Goal: Task Accomplishment & Management: Use online tool/utility

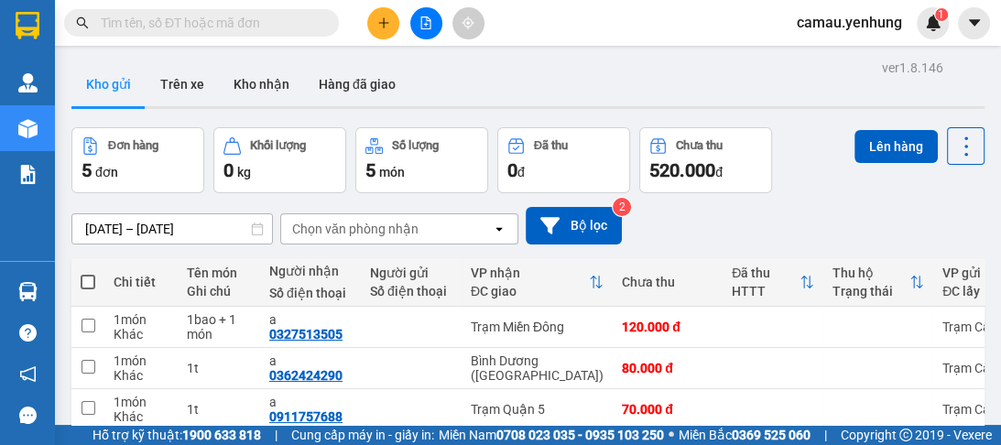
scroll to position [183, 0]
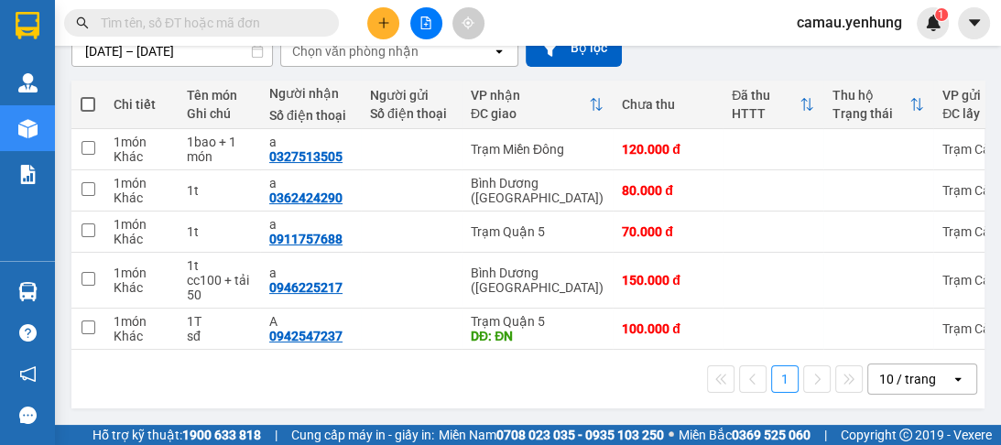
click at [907, 376] on div "10 / trang" at bounding box center [907, 379] width 57 height 18
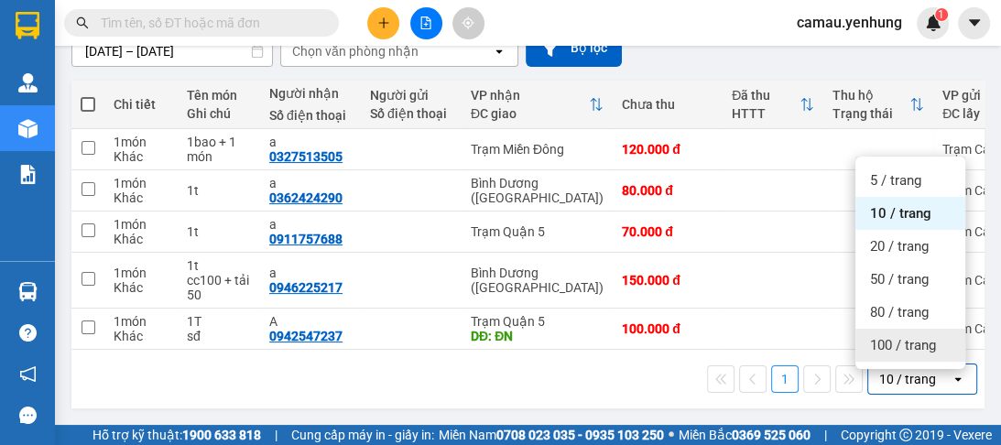
click at [905, 336] on span "100 / trang" at bounding box center [903, 345] width 66 height 18
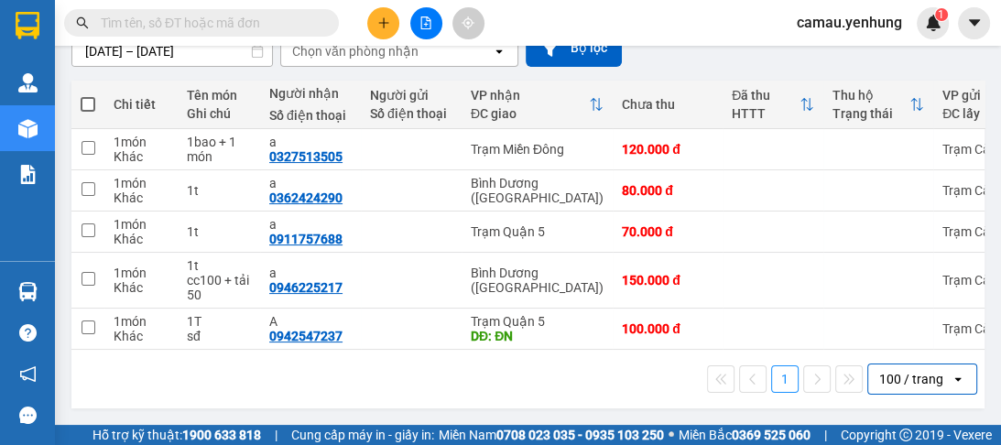
click at [91, 97] on span at bounding box center [88, 104] width 15 height 15
click at [88, 95] on input "checkbox" at bounding box center [88, 95] width 0 height 0
checkbox input "true"
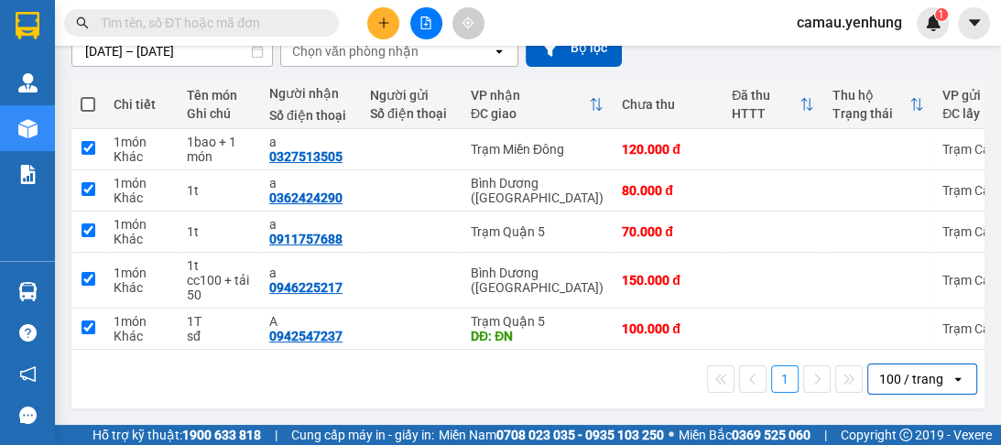
checkbox input "true"
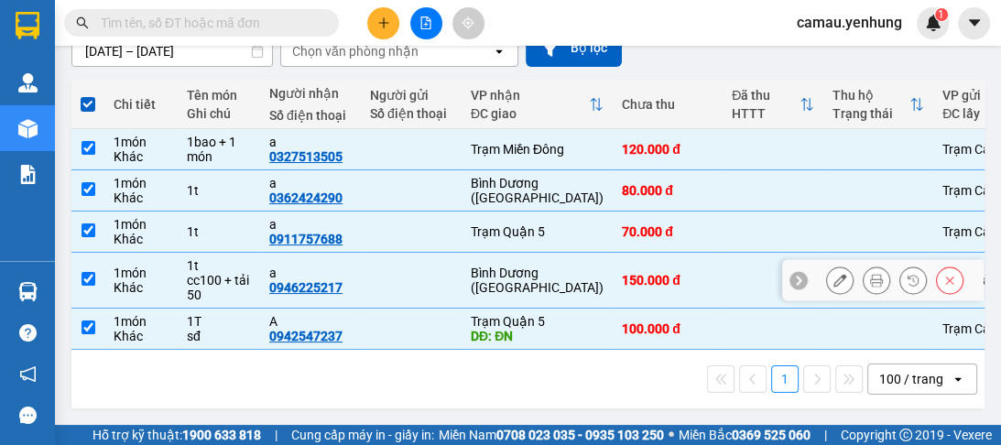
scroll to position [0, 0]
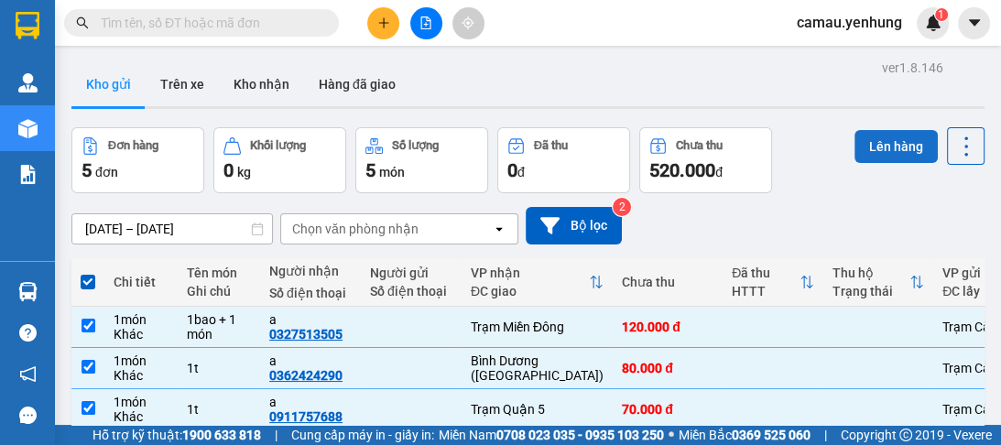
click at [868, 153] on button "Lên hàng" at bounding box center [896, 146] width 83 height 33
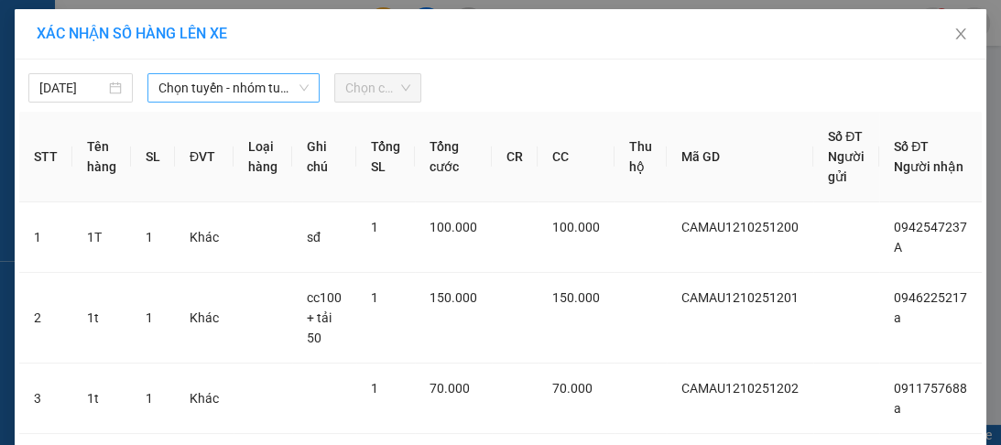
click at [300, 87] on icon "down" at bounding box center [304, 87] width 11 height 11
click at [300, 93] on icon "down" at bounding box center [304, 87] width 11 height 11
click at [286, 90] on span "Chọn tuyến - nhóm tuyến" at bounding box center [233, 87] width 150 height 27
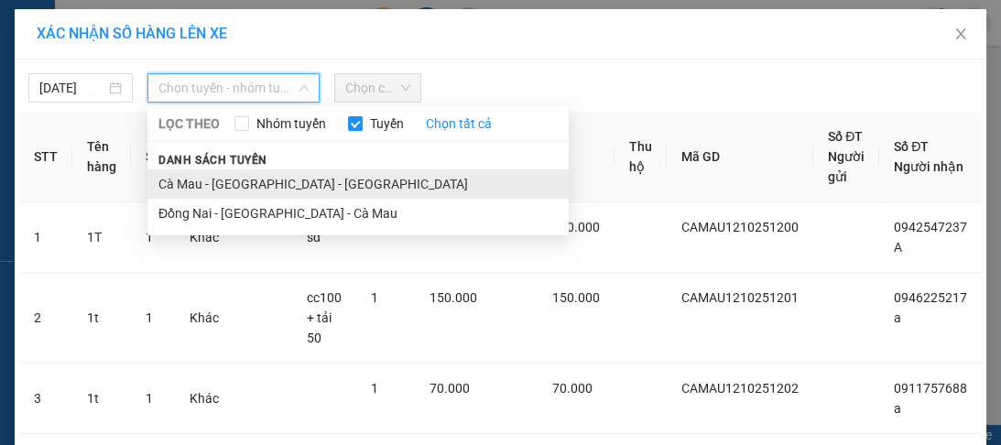
click at [290, 186] on li "Cà Mau - Sài Gòn - Đồng Nai" at bounding box center [357, 183] width 421 height 29
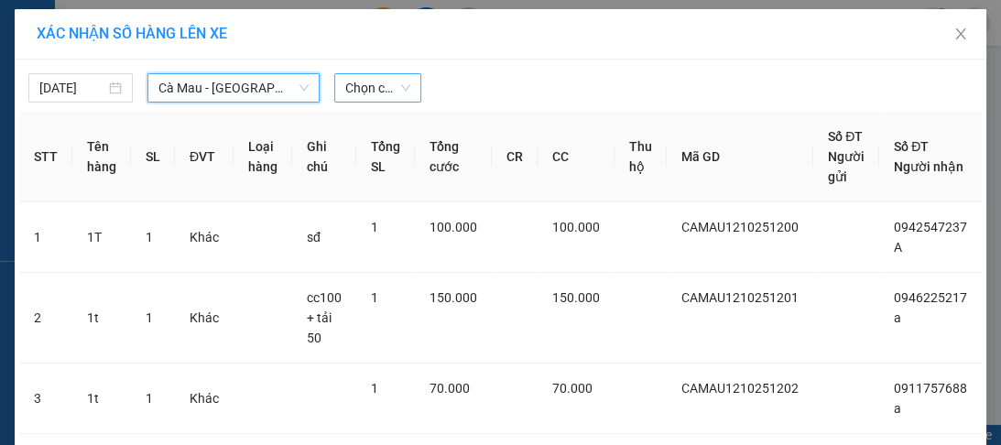
click at [398, 78] on span "Chọn chuyến" at bounding box center [377, 87] width 65 height 27
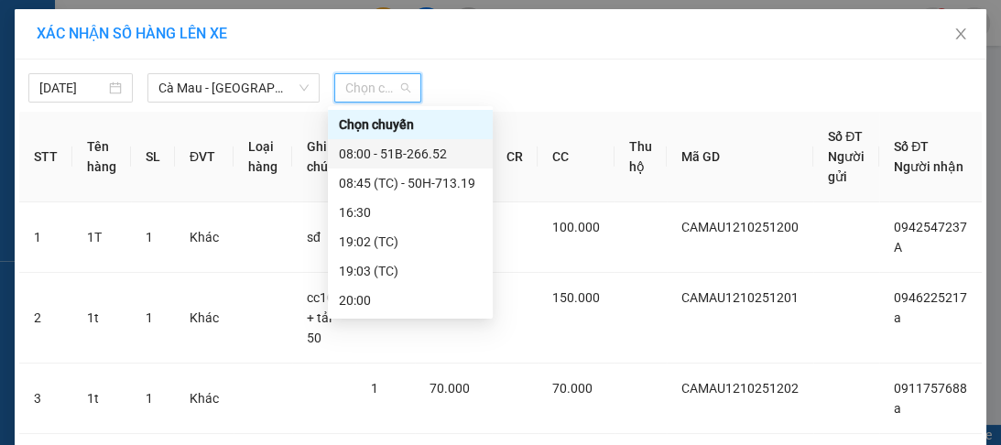
click at [417, 148] on div "08:00 - 51B-266.52" at bounding box center [410, 154] width 143 height 20
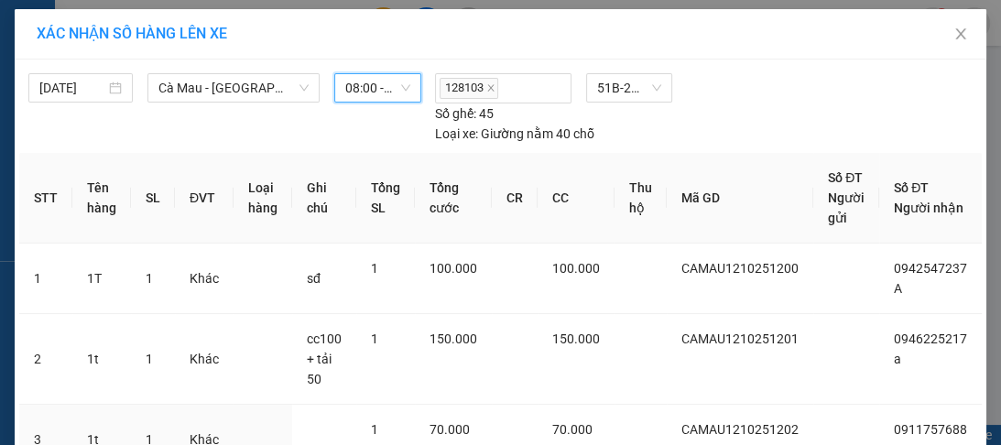
scroll to position [343, 0]
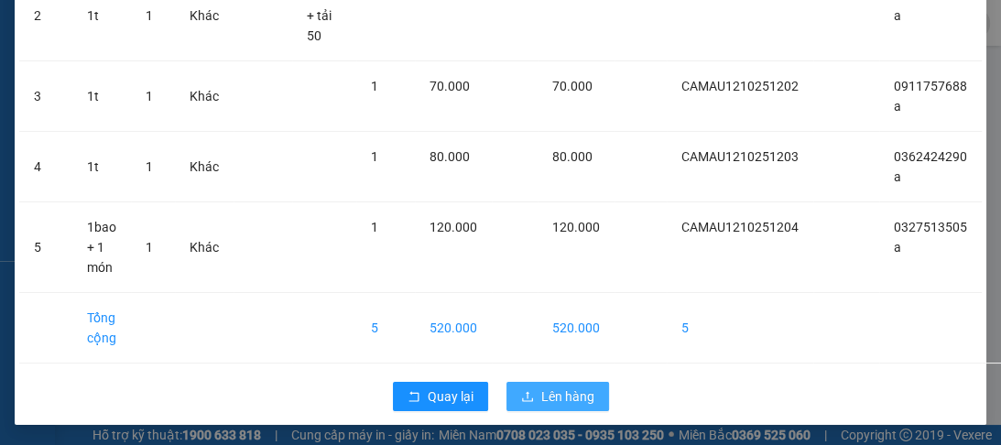
click at [574, 400] on span "Lên hàng" at bounding box center [567, 397] width 53 height 20
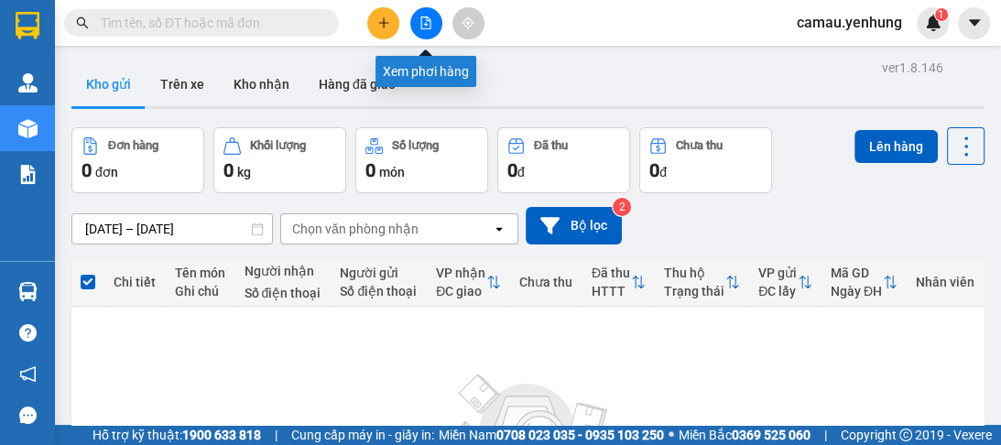
click at [424, 37] on button at bounding box center [426, 23] width 32 height 32
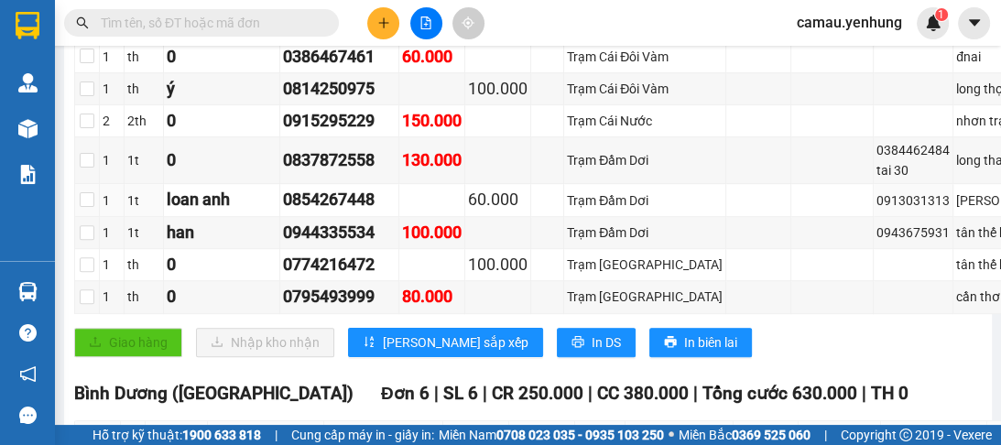
scroll to position [733, 0]
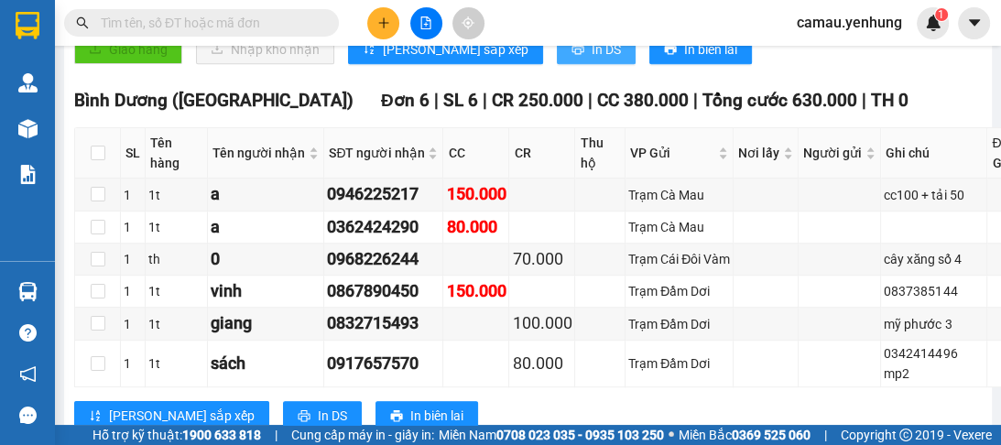
click at [592, 60] on span "In DS" at bounding box center [606, 49] width 29 height 20
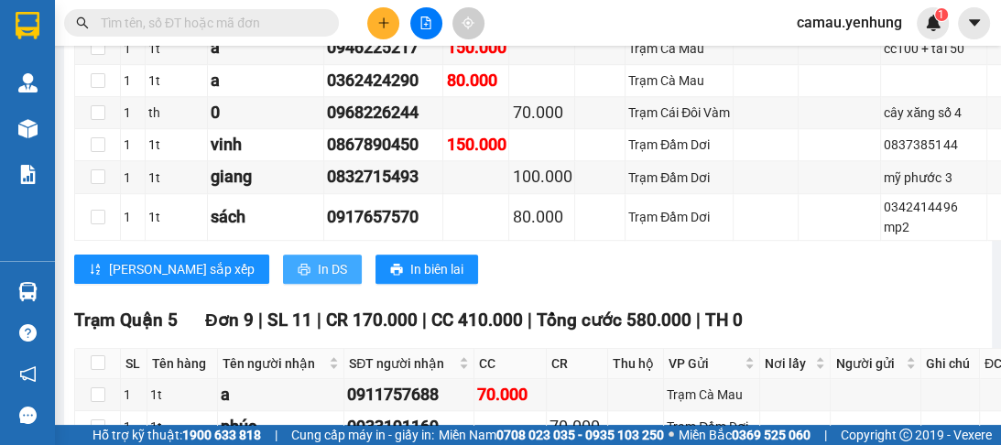
click at [283, 284] on button "In DS" at bounding box center [322, 269] width 79 height 29
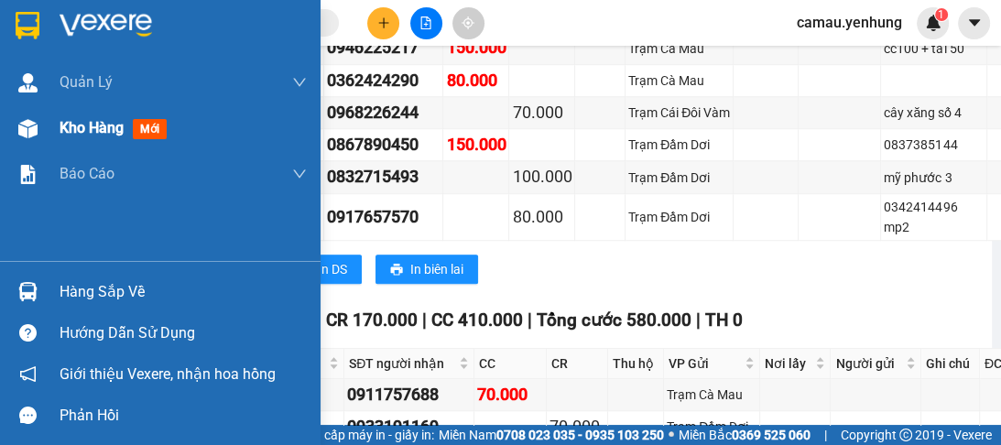
click at [22, 128] on img at bounding box center [27, 128] width 19 height 19
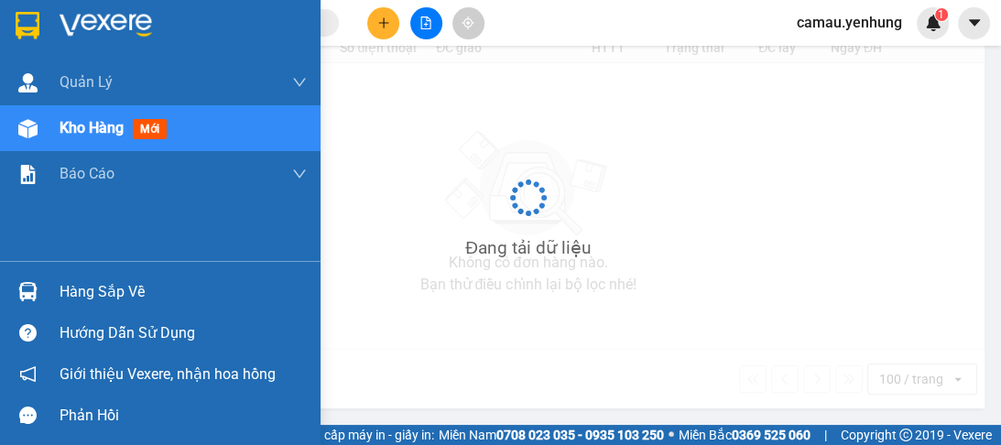
scroll to position [84, 0]
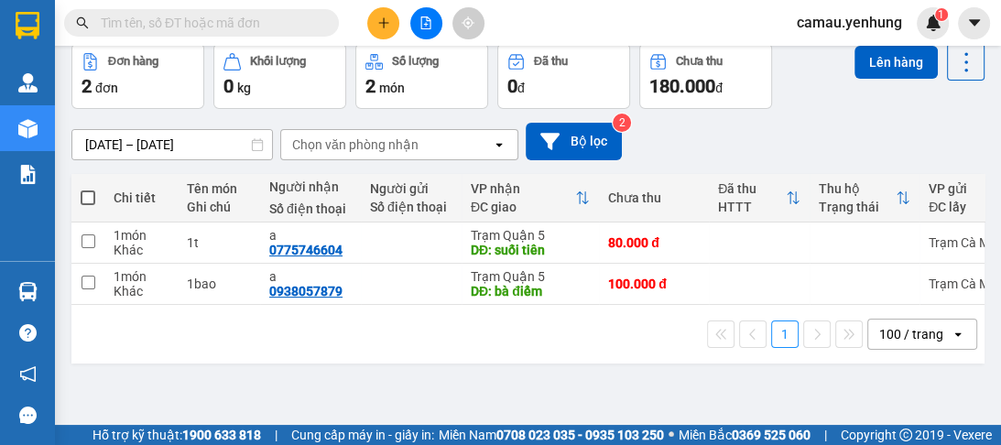
click at [86, 198] on span at bounding box center [88, 198] width 15 height 15
click at [88, 189] on input "checkbox" at bounding box center [88, 189] width 0 height 0
checkbox input "true"
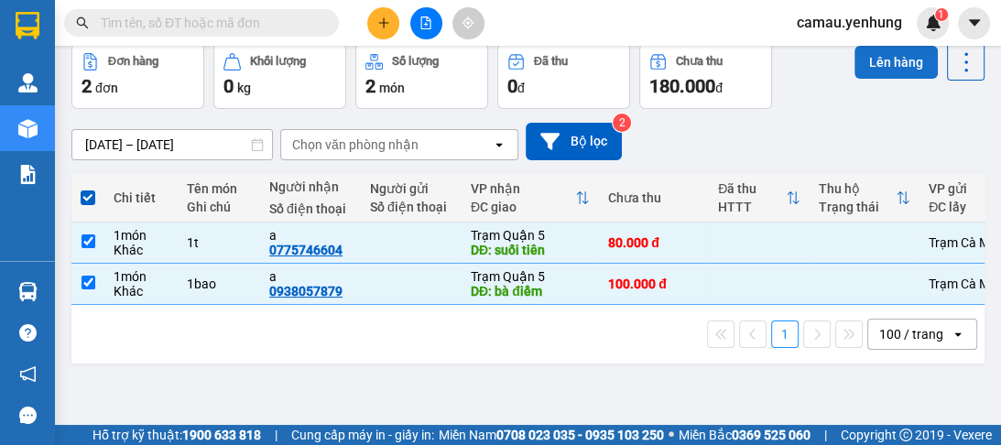
click at [888, 72] on button "Lên hàng" at bounding box center [896, 62] width 83 height 33
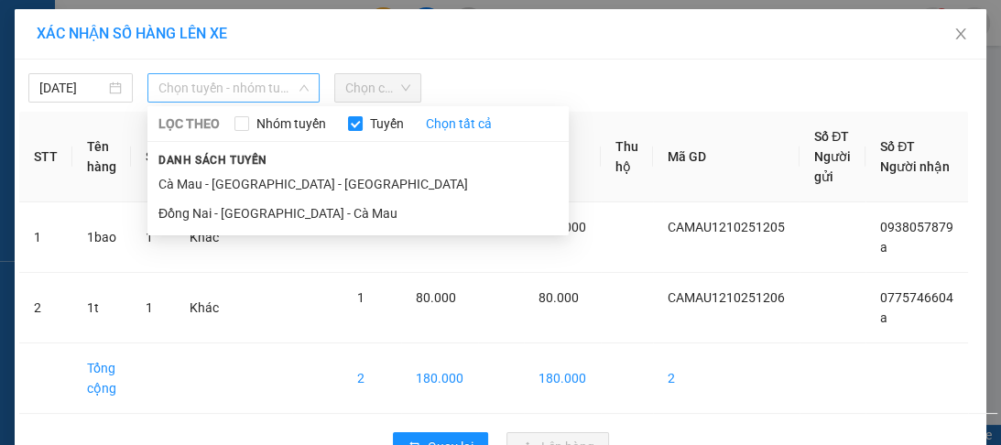
click at [294, 81] on span "Chọn tuyến - nhóm tuyến" at bounding box center [233, 87] width 150 height 27
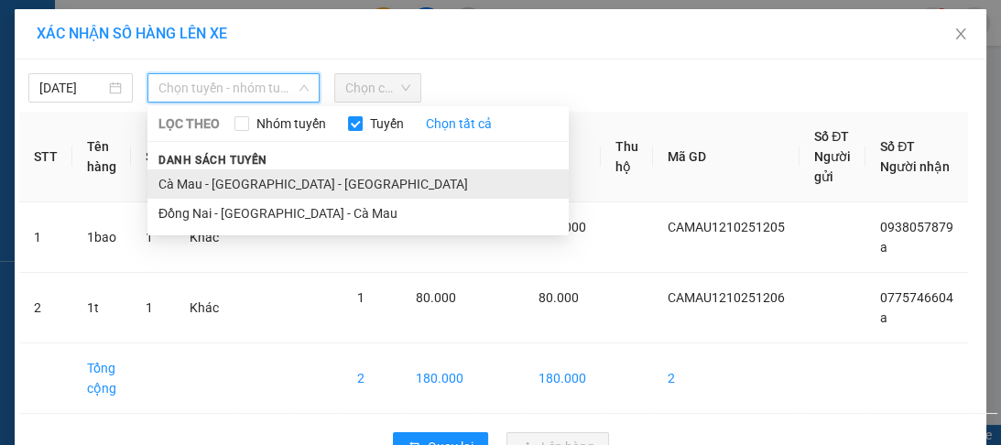
click at [286, 181] on li "Cà Mau - Sài Gòn - Đồng Nai" at bounding box center [357, 183] width 421 height 29
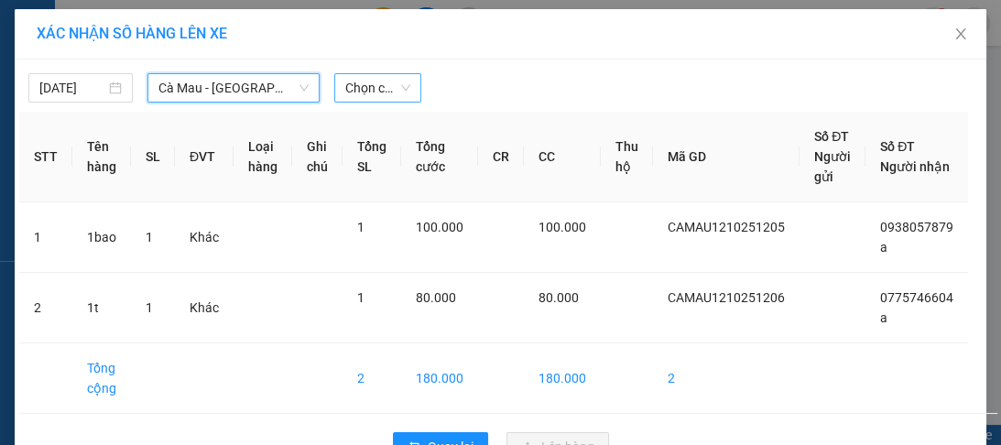
click at [407, 92] on div "Chọn chuyến" at bounding box center [377, 87] width 87 height 29
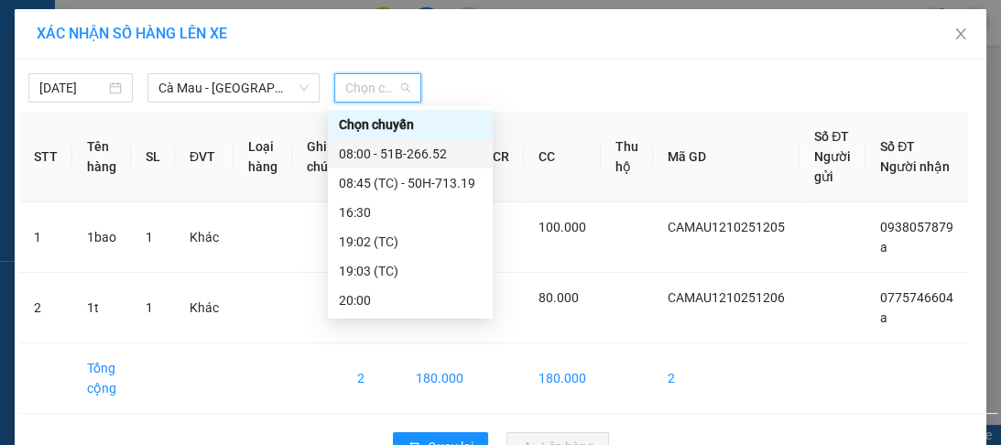
click at [421, 150] on div "08:00 - 51B-266.52" at bounding box center [410, 154] width 143 height 20
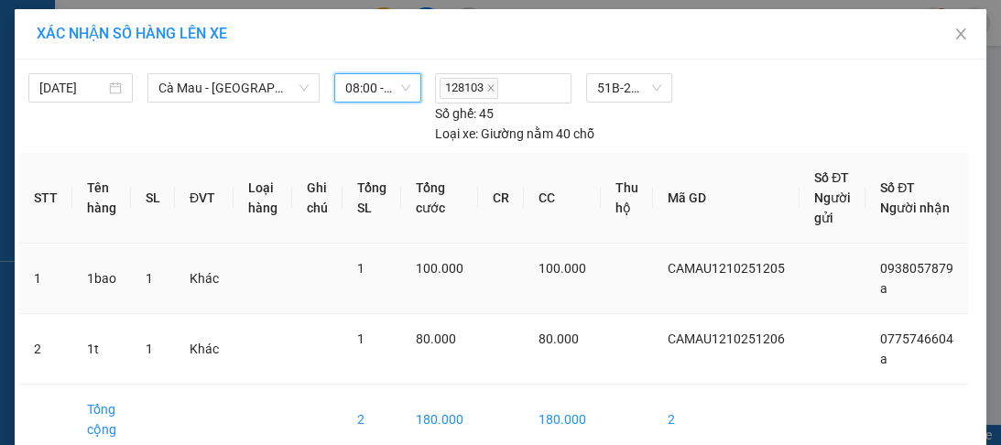
scroll to position [92, 0]
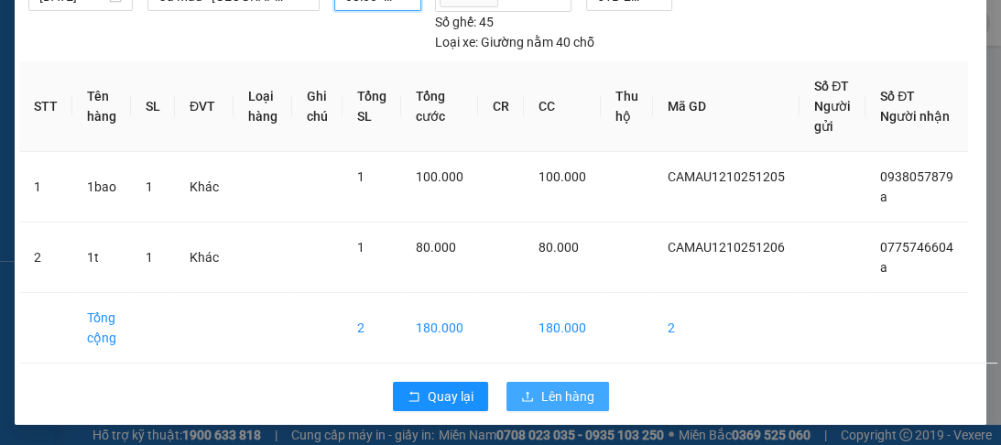
click at [589, 398] on button "Lên hàng" at bounding box center [558, 396] width 103 height 29
